Goal: Task Accomplishment & Management: Complete application form

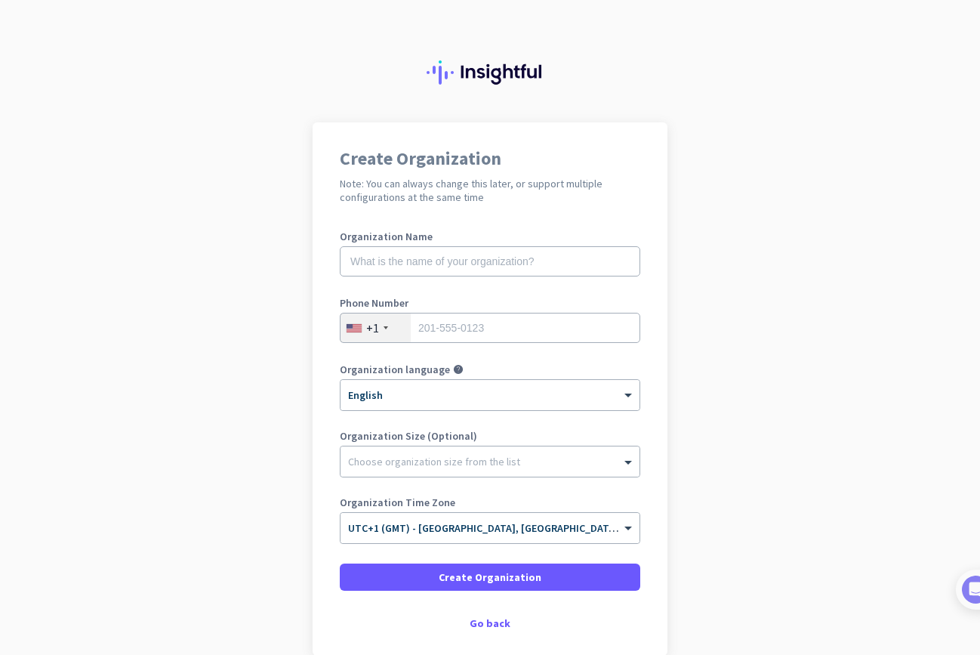
scroll to position [21, 0]
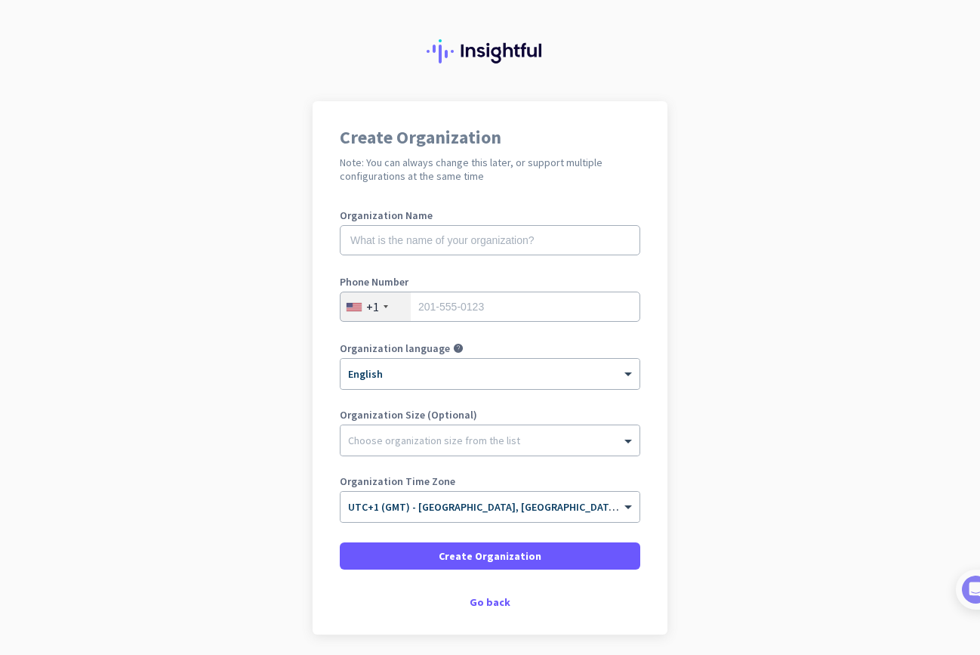
click at [350, 311] on div "+1" at bounding box center [376, 306] width 70 height 29
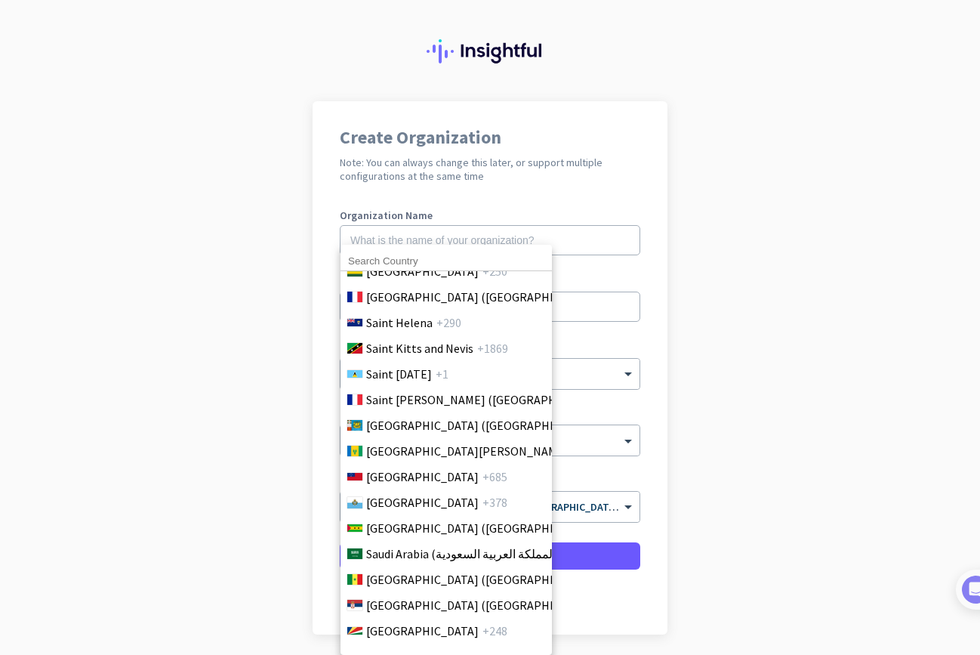
scroll to position [6042, 0]
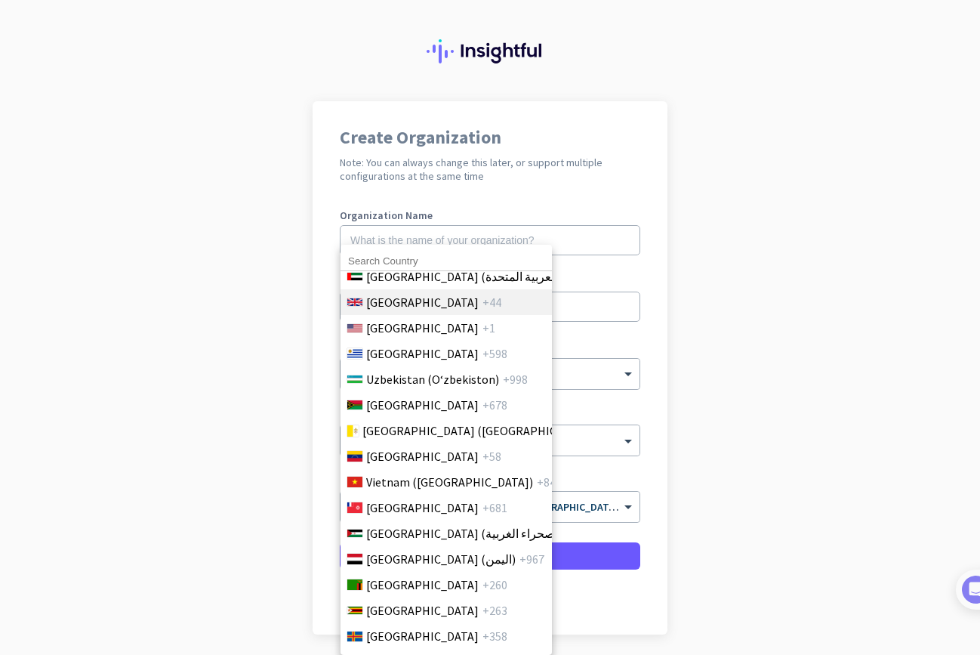
click at [418, 304] on span "[GEOGRAPHIC_DATA]" at bounding box center [422, 302] width 113 height 18
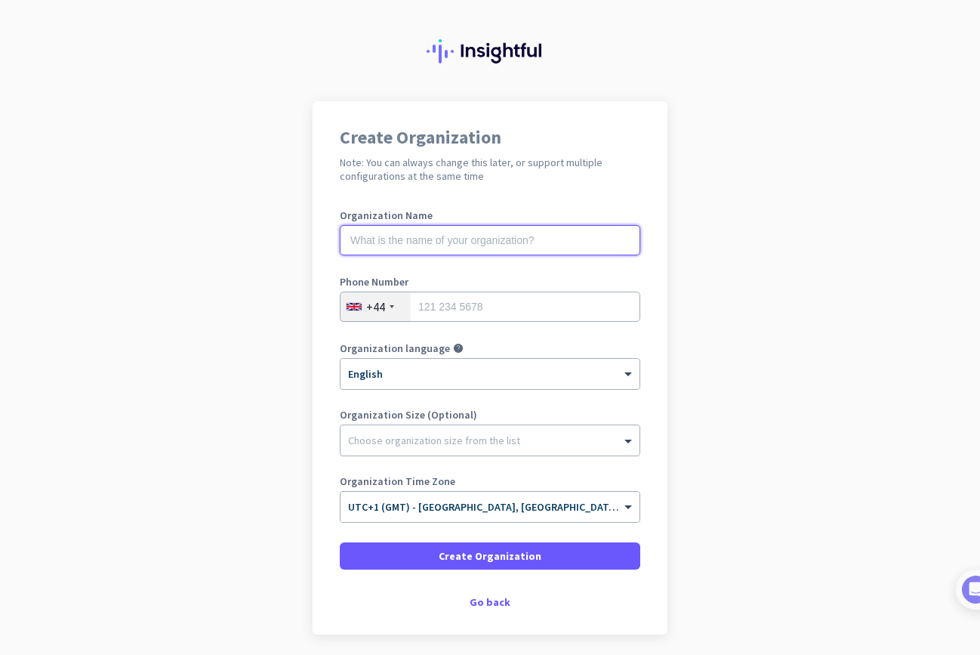
click at [419, 242] on input "text" at bounding box center [490, 240] width 301 height 30
type input "Mercor"
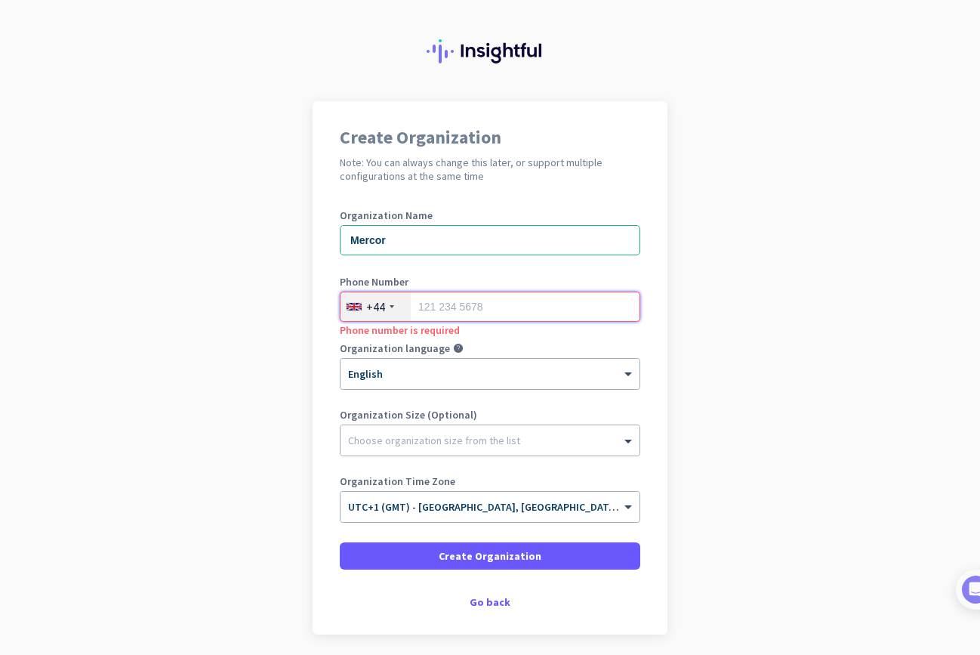
click at [442, 301] on input "tel" at bounding box center [490, 307] width 301 height 30
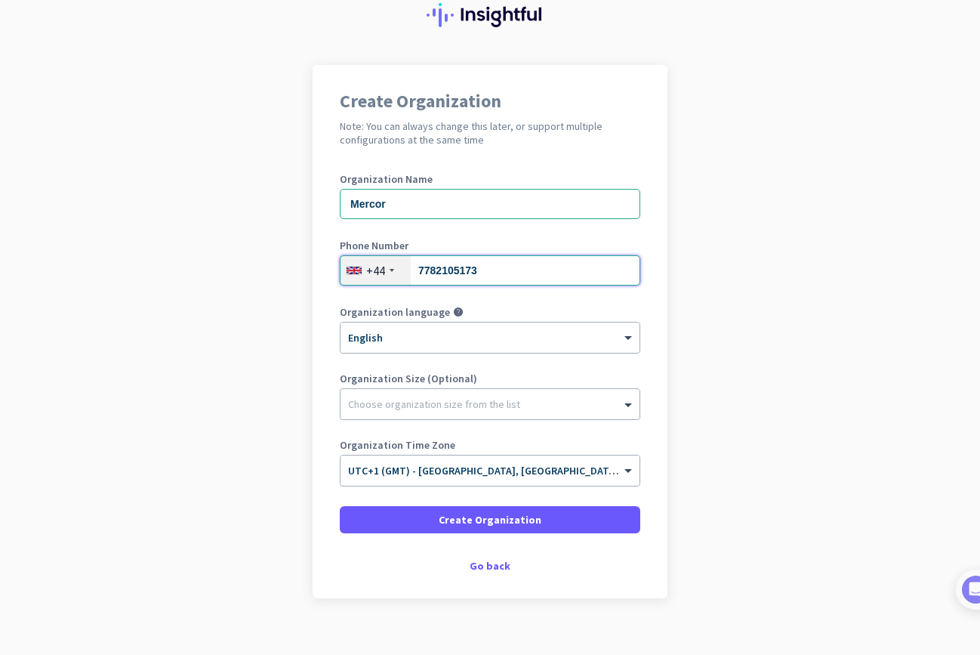
scroll to position [61, 0]
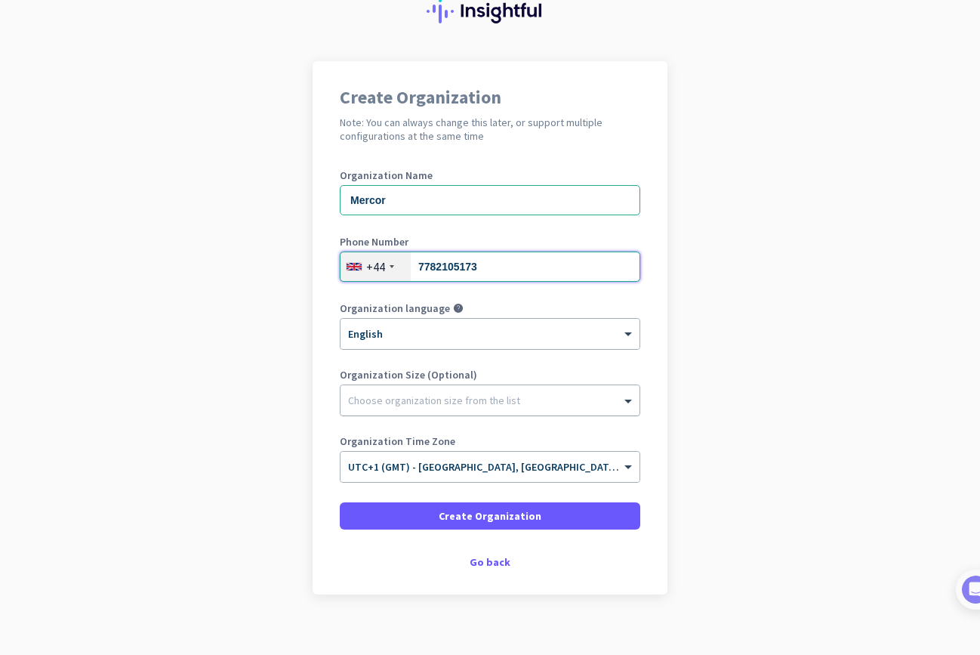
type input "7782105173"
click at [418, 402] on div at bounding box center [490, 396] width 299 height 15
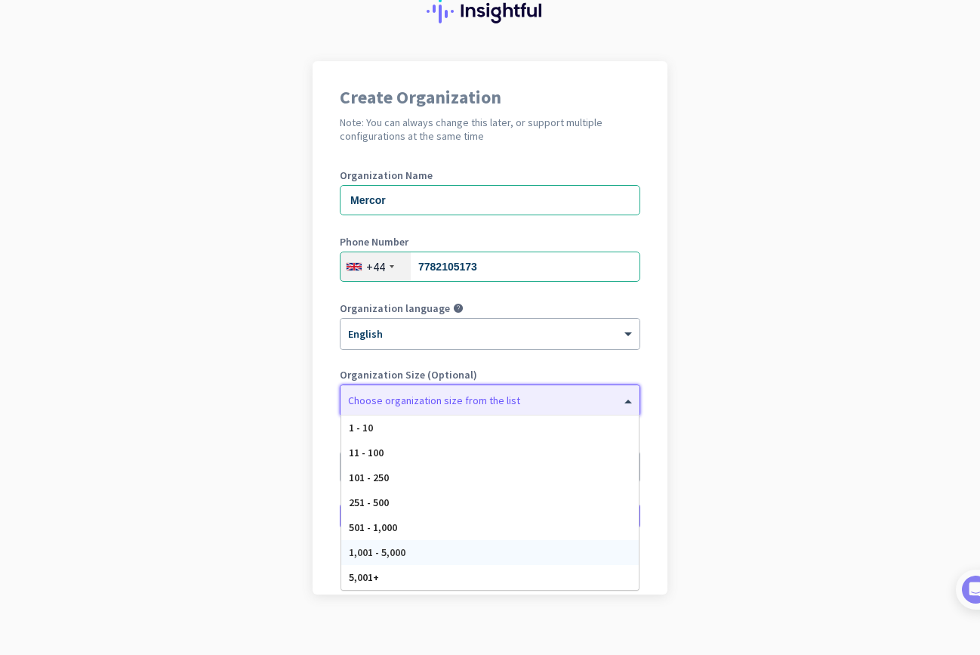
scroll to position [76, 0]
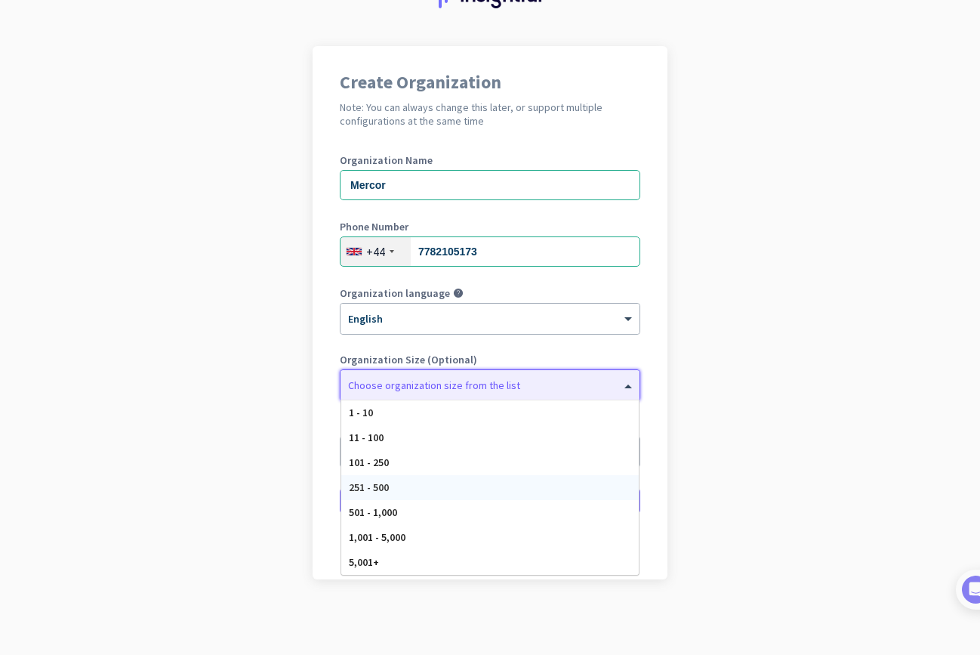
click at [416, 486] on div "251 - 500" at bounding box center [490, 487] width 298 height 25
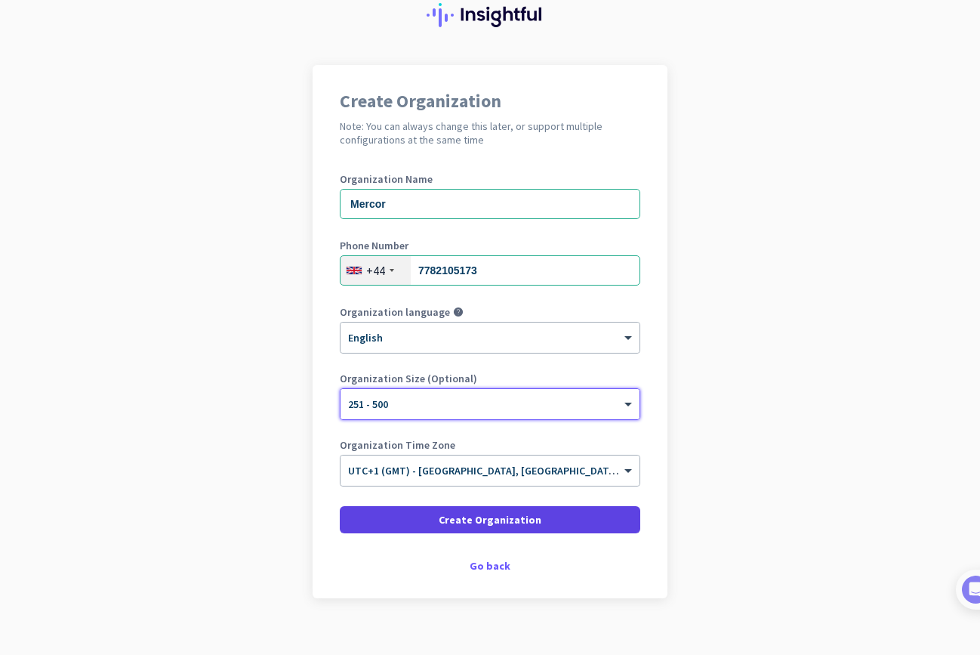
scroll to position [66, 0]
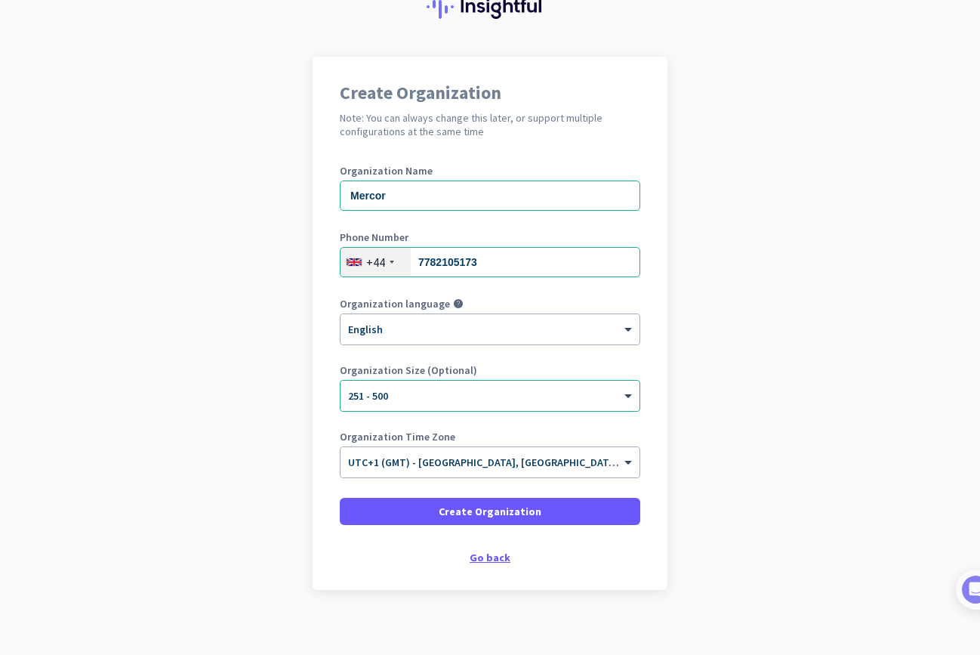
click at [499, 557] on div "Go back" at bounding box center [490, 557] width 301 height 11
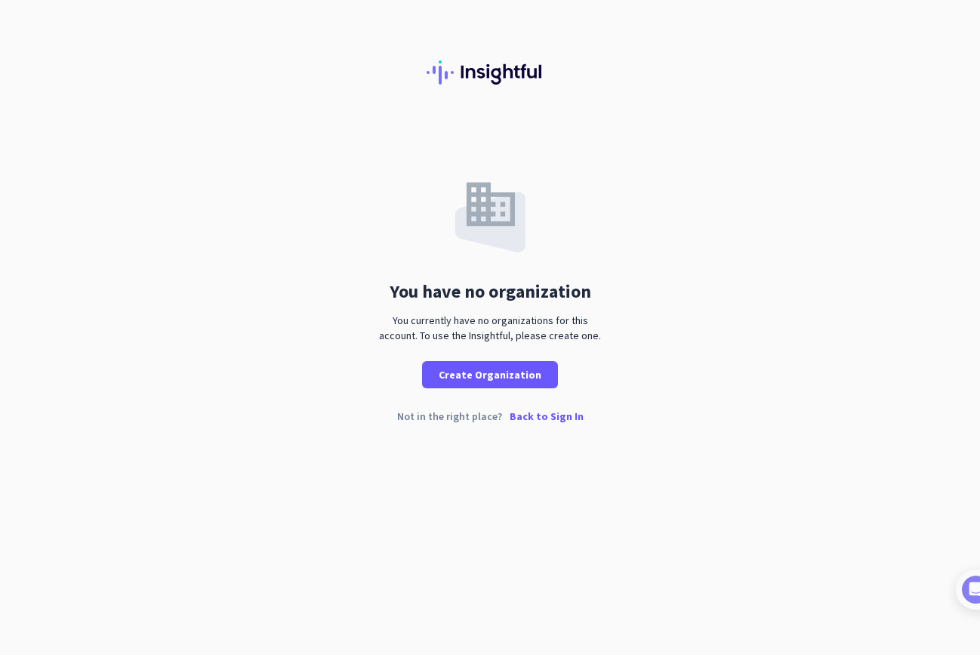
click at [548, 420] on p "Back to Sign In" at bounding box center [547, 416] width 74 height 11
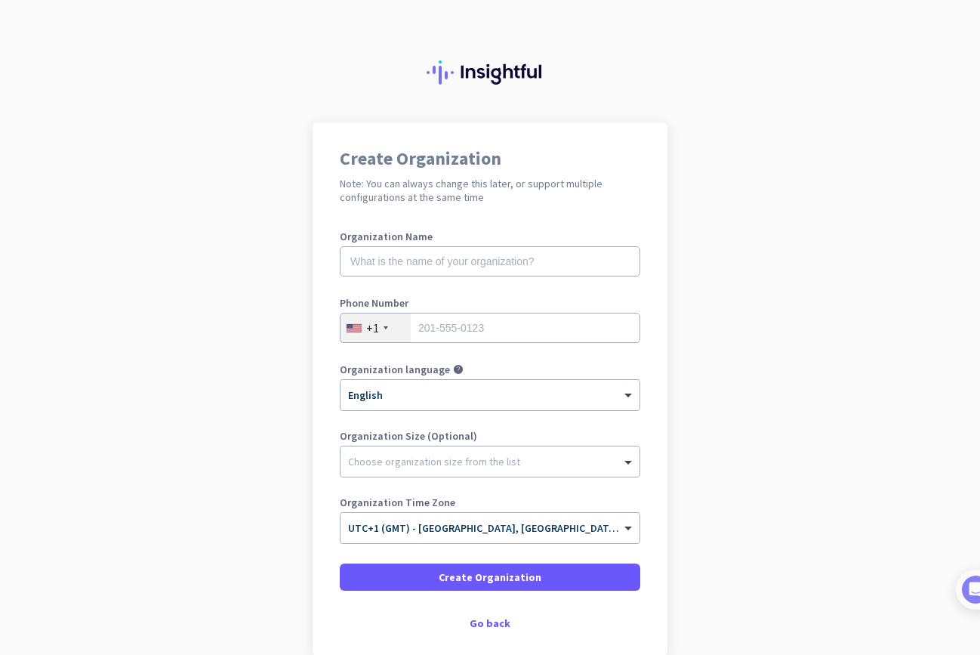
click at [442, 279] on div "Organization Name" at bounding box center [490, 261] width 301 height 60
click at [517, 69] on img at bounding box center [490, 72] width 127 height 24
click at [412, 257] on input "text" at bounding box center [490, 261] width 301 height 30
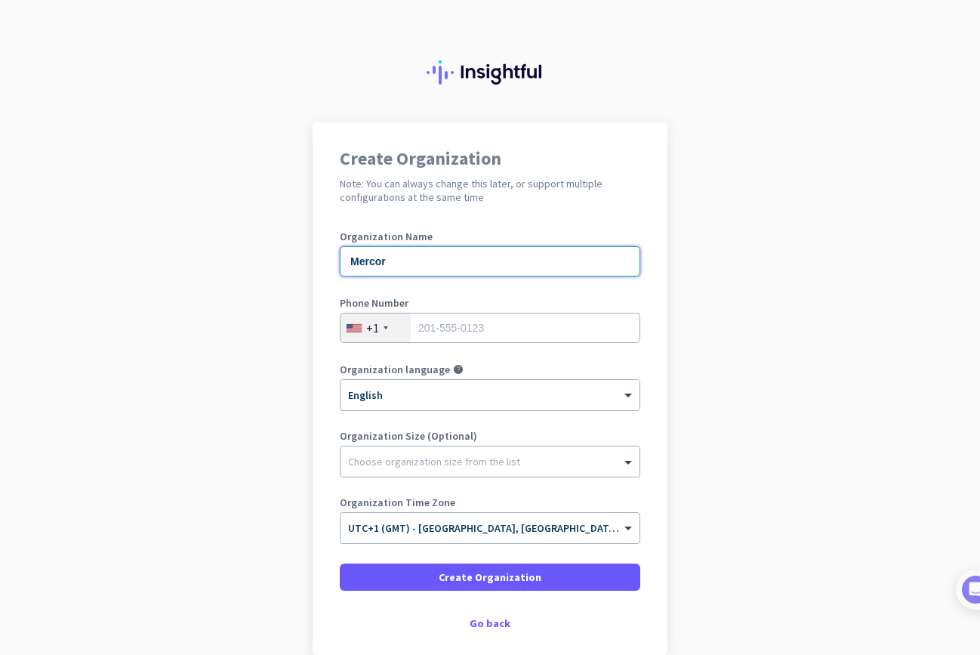
type input "Mercor"
click at [361, 325] on div at bounding box center [354, 328] width 15 height 8
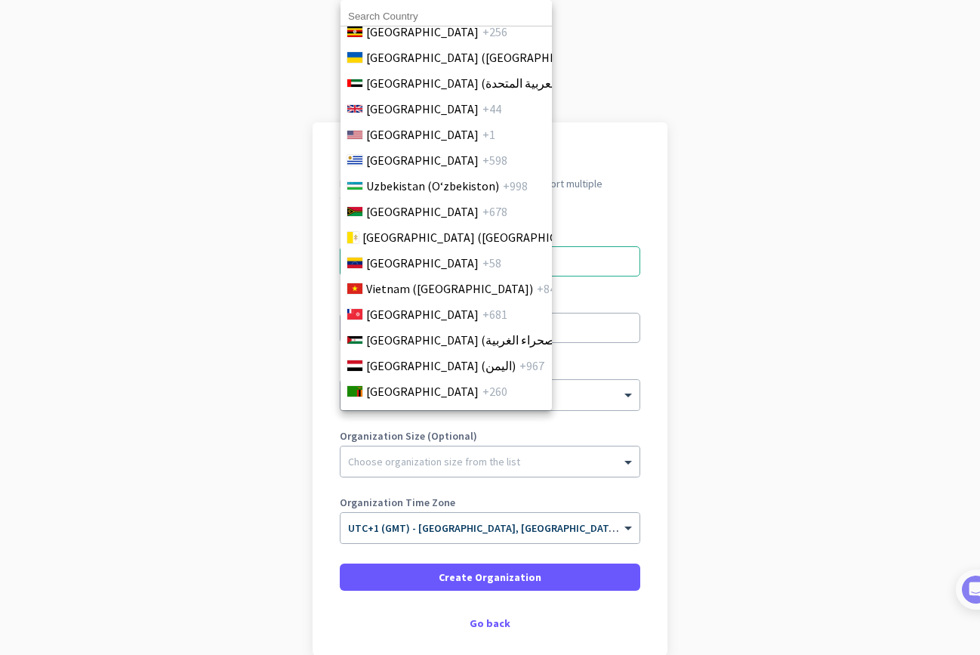
scroll to position [5989, 0]
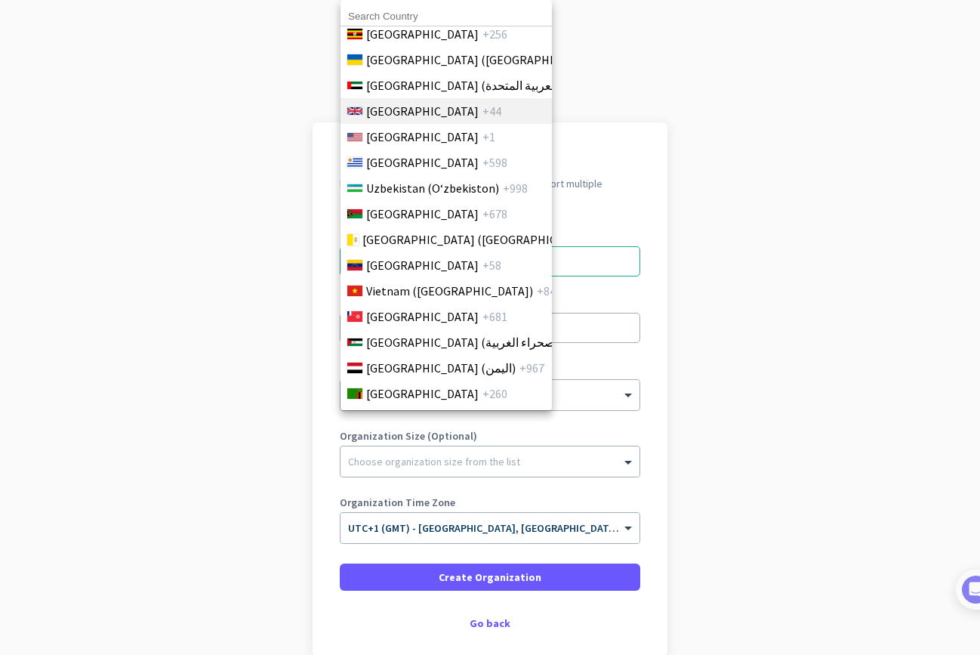
click at [433, 120] on li "[GEOGRAPHIC_DATA] +44" at bounding box center [446, 111] width 212 height 26
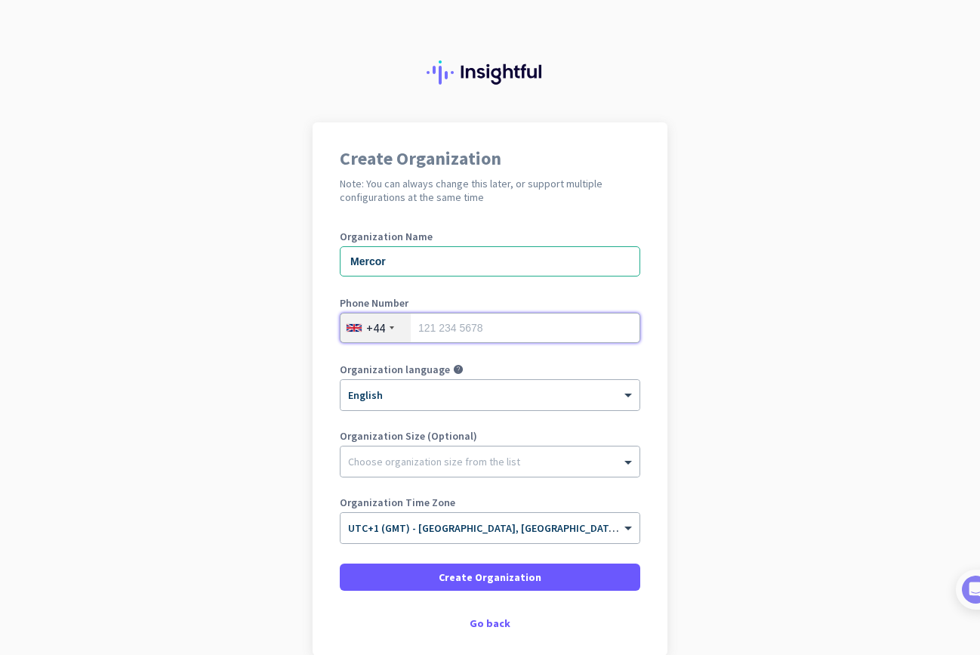
click at [469, 338] on input "tel" at bounding box center [490, 328] width 301 height 30
click at [468, 334] on input "tel" at bounding box center [490, 328] width 301 height 30
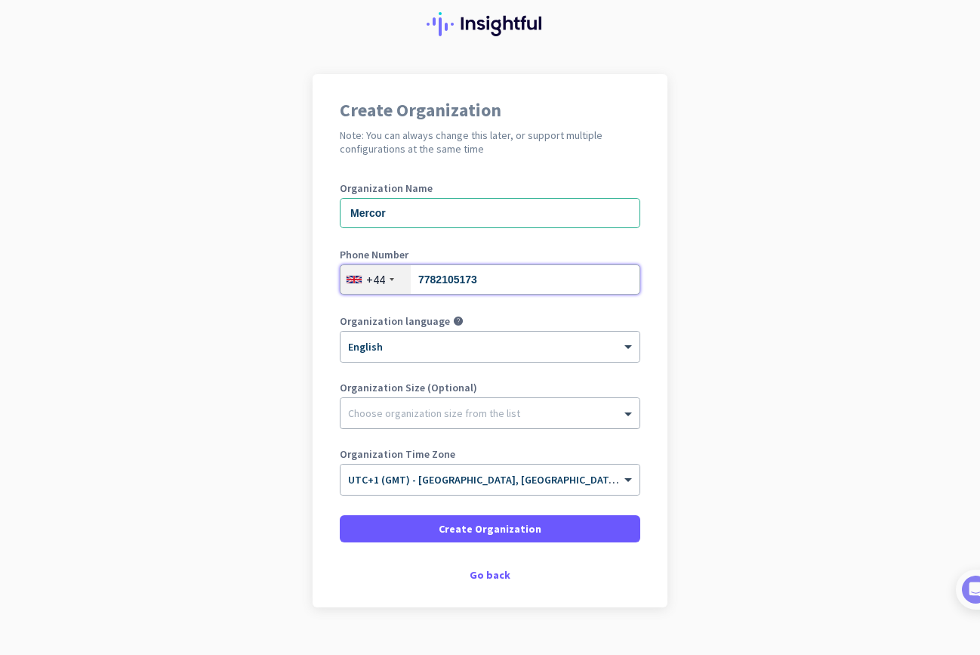
type input "7782105173"
click at [446, 410] on div at bounding box center [490, 409] width 299 height 15
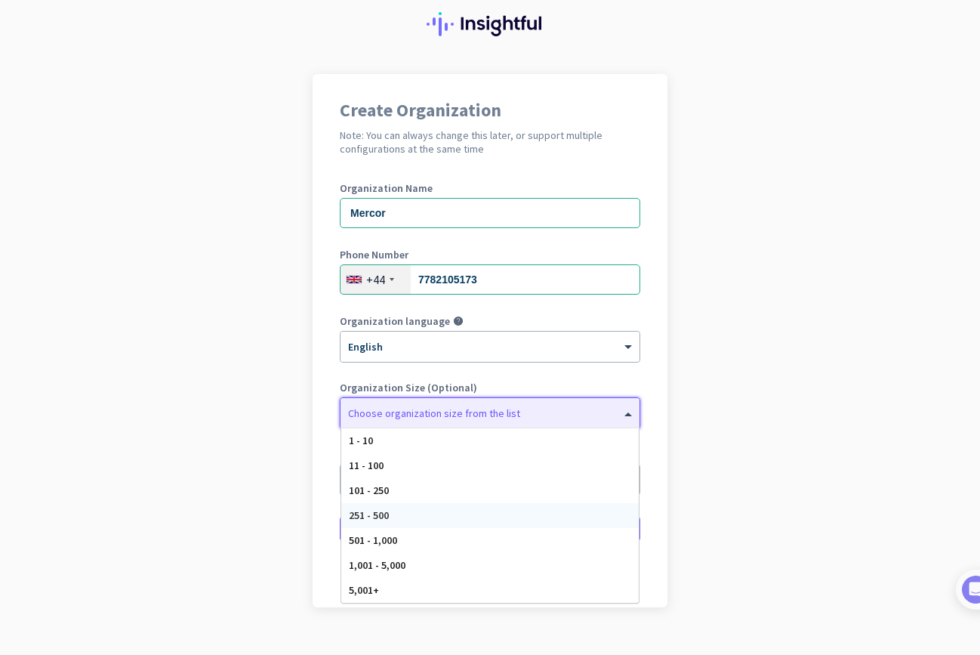
click at [438, 509] on div "251 - 500" at bounding box center [490, 515] width 298 height 25
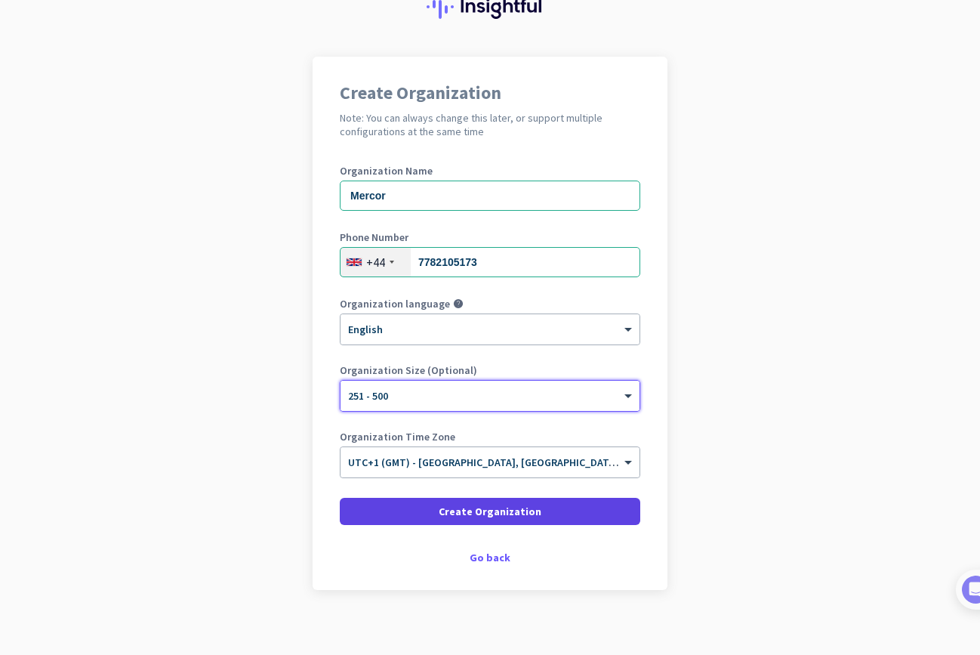
scroll to position [66, 0]
click at [458, 513] on span "Create Organization" at bounding box center [490, 510] width 103 height 15
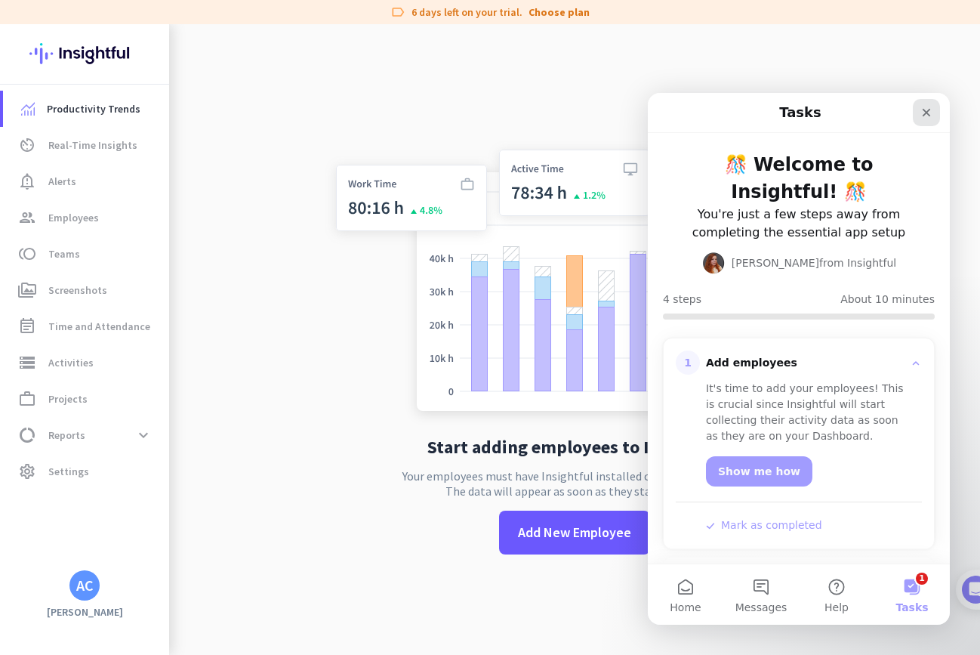
click at [922, 113] on icon "Close" at bounding box center [927, 112] width 12 height 12
